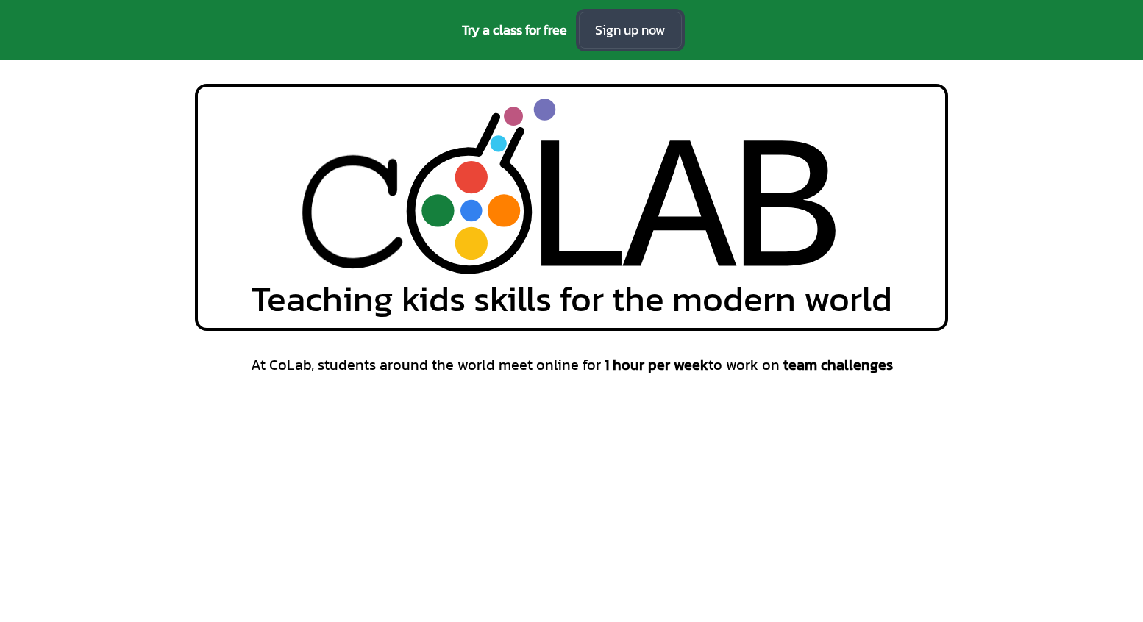
click at [644, 40] on link "Sign up now" at bounding box center [630, 30] width 103 height 37
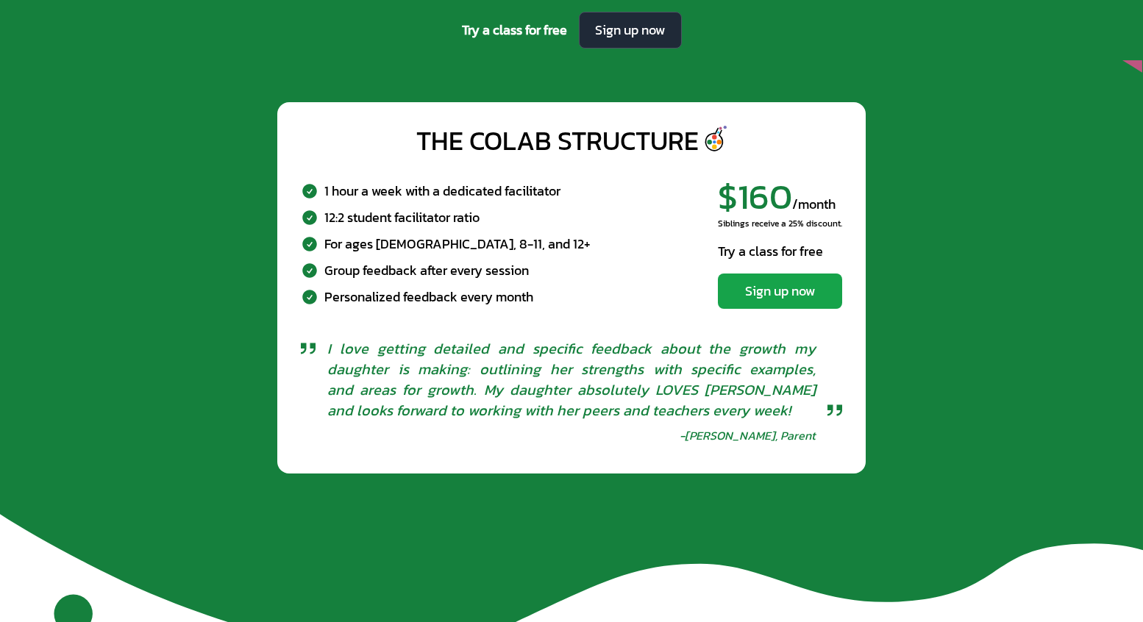
scroll to position [5367, 0]
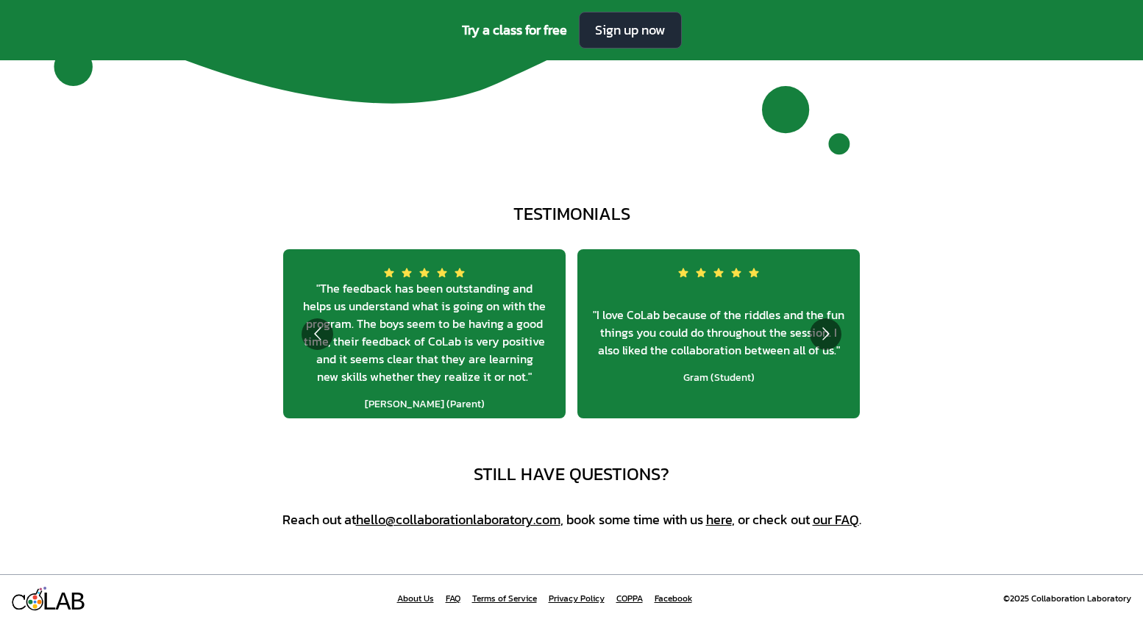
click at [851, 517] on link "our FAQ" at bounding box center [836, 520] width 46 height 20
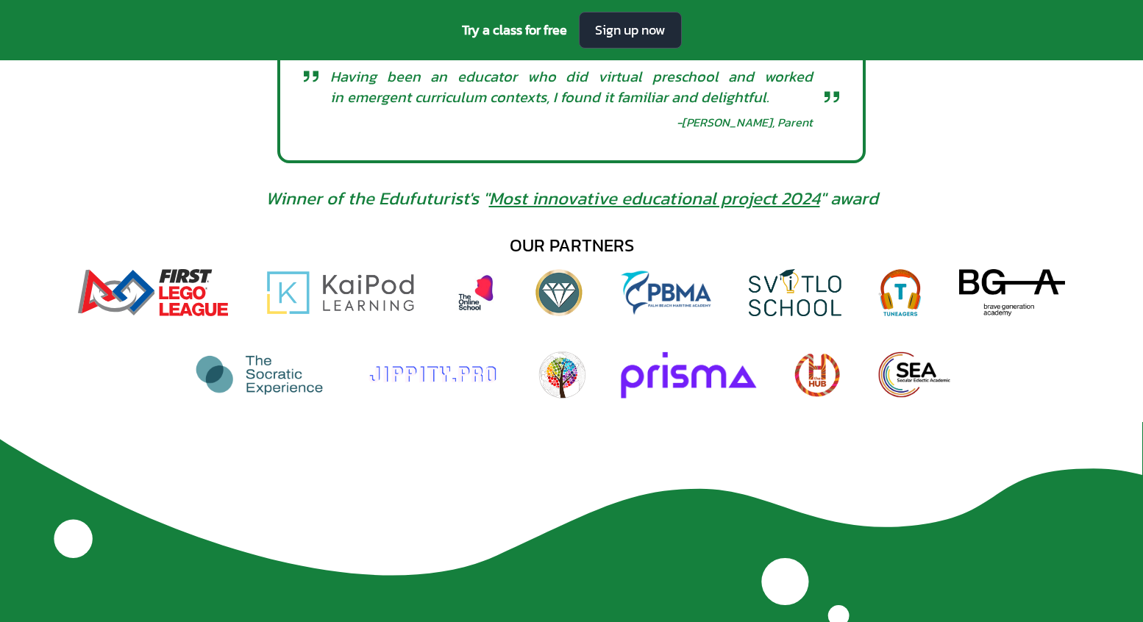
scroll to position [898, 0]
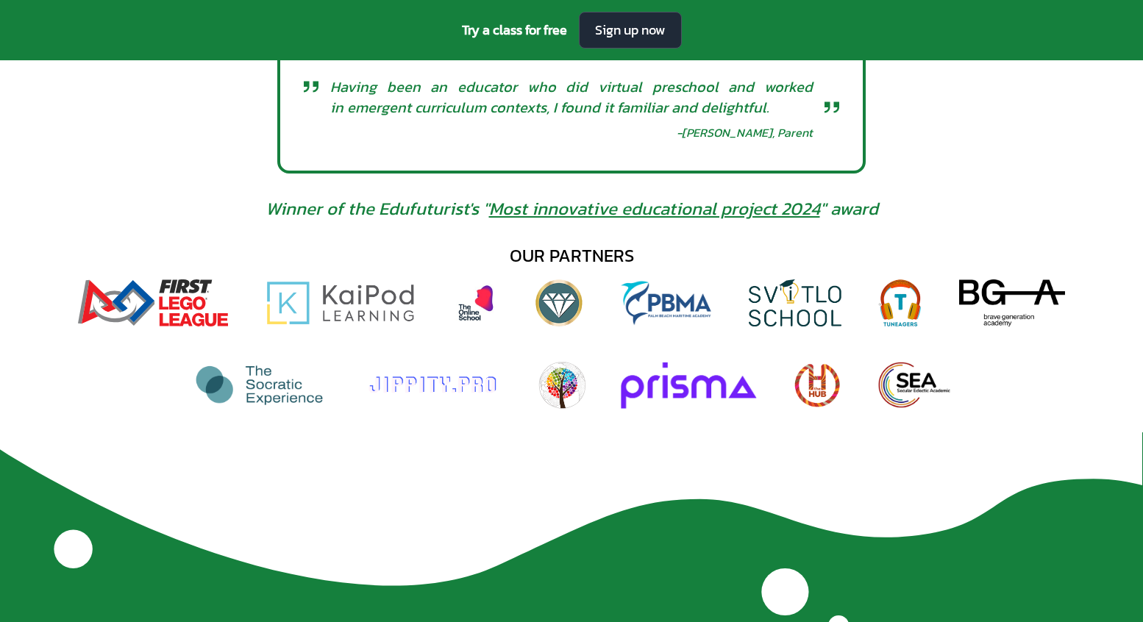
click at [458, 388] on img at bounding box center [432, 385] width 141 height 47
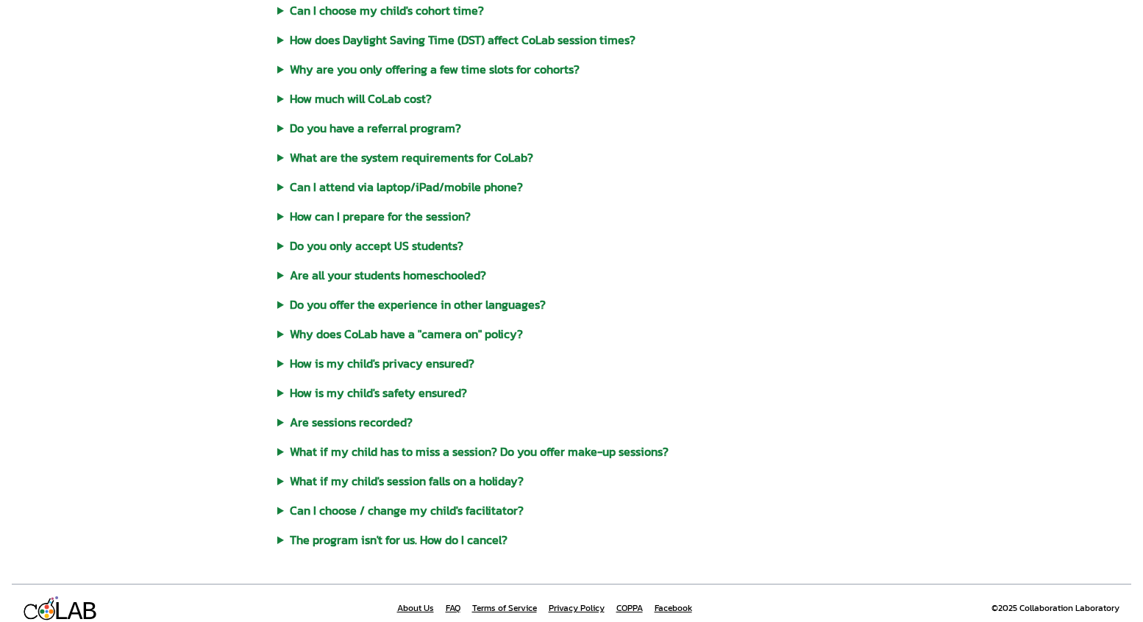
scroll to position [624, 0]
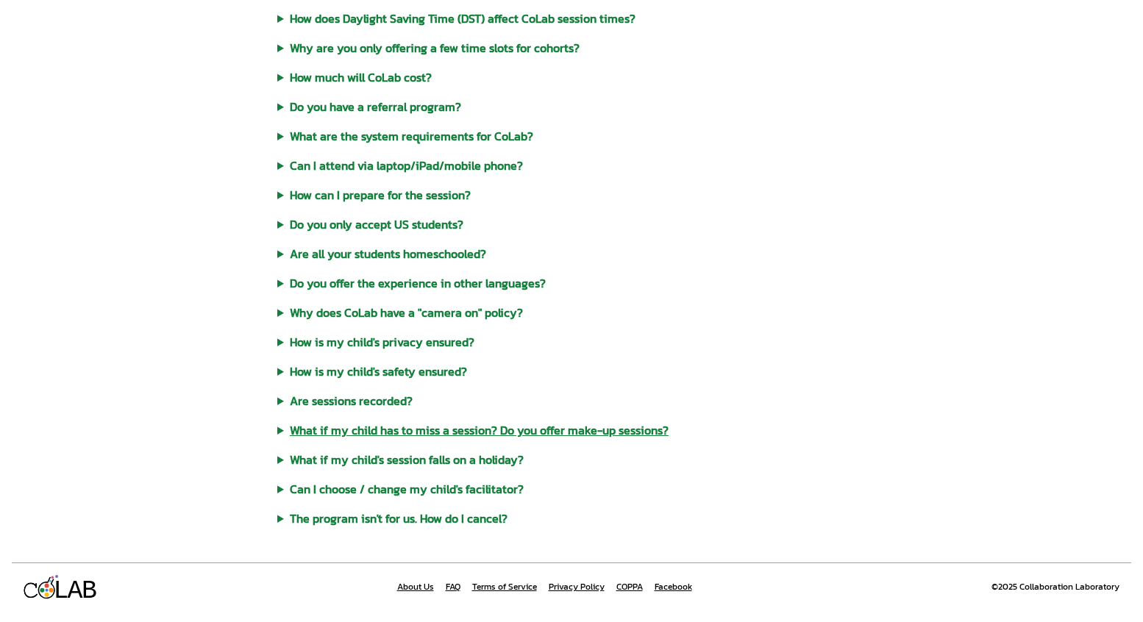
click at [284, 428] on summary "What if my child has to miss a session? Do you offer make-up sessions?" at bounding box center [571, 431] width 589 height 18
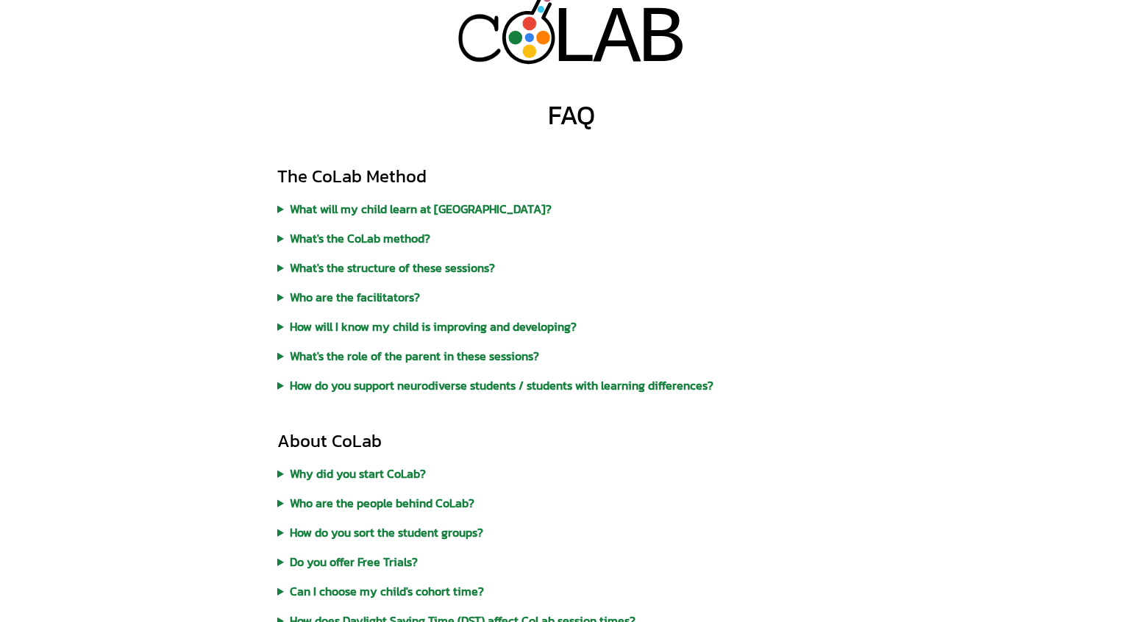
scroll to position [0, 0]
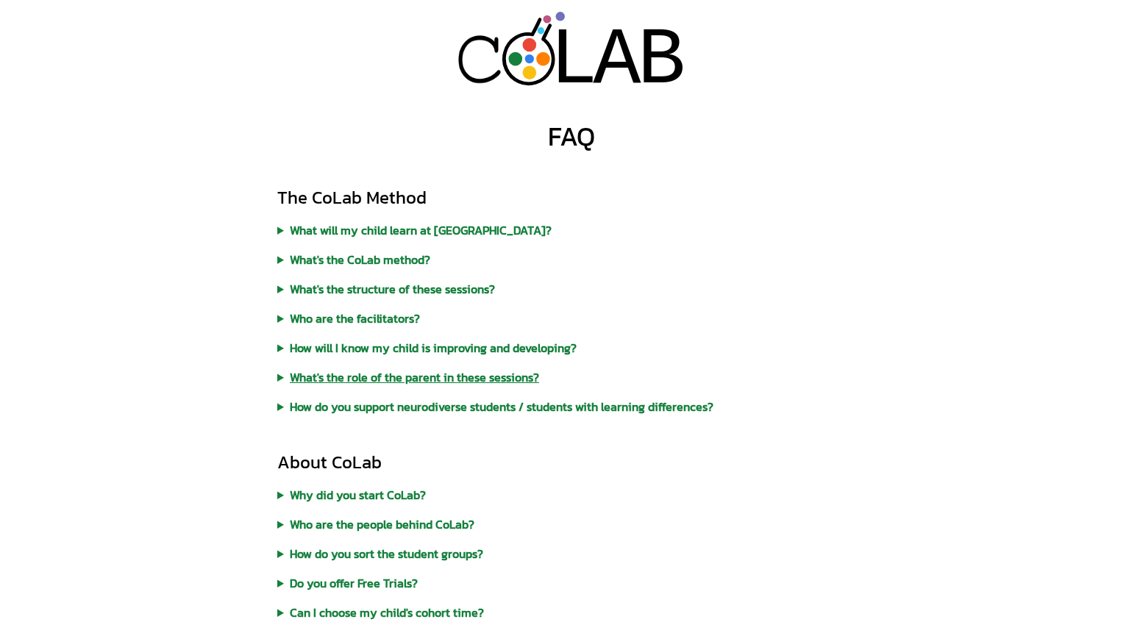
click at [281, 378] on summary "What's the role of the parent in these sessions?" at bounding box center [571, 378] width 589 height 18
